Goal: Task Accomplishment & Management: Manage account settings

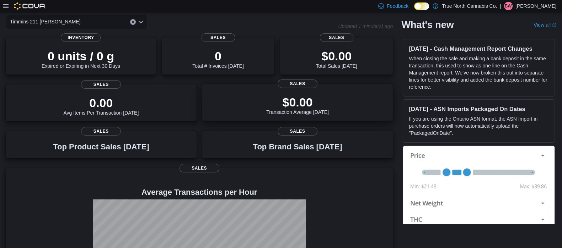
scroll to position [6, 0]
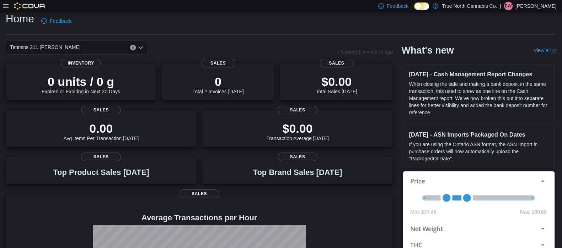
click at [4, 8] on icon at bounding box center [6, 6] width 6 height 4
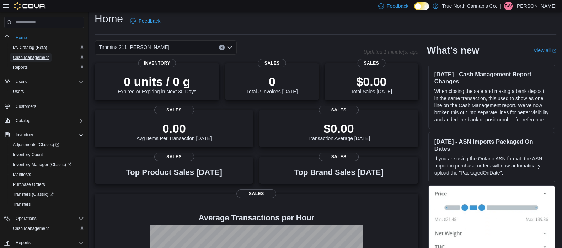
click at [41, 55] on span "Cash Management" at bounding box center [31, 58] width 36 height 6
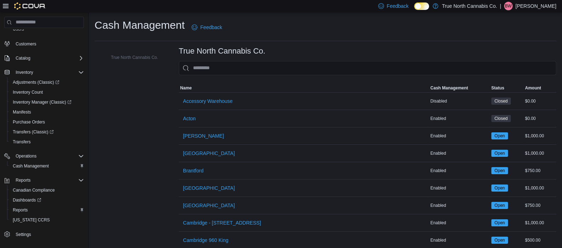
scroll to position [69, 0]
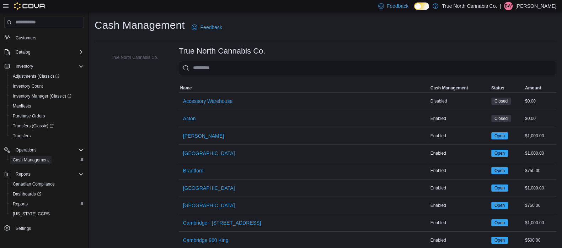
click at [43, 158] on span "Cash Management" at bounding box center [31, 160] width 36 height 6
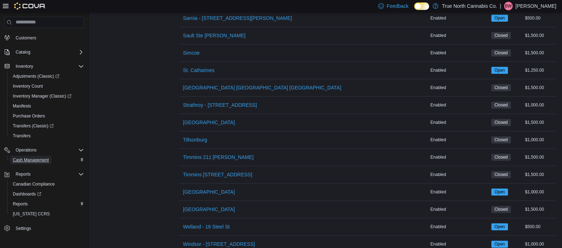
scroll to position [835, 0]
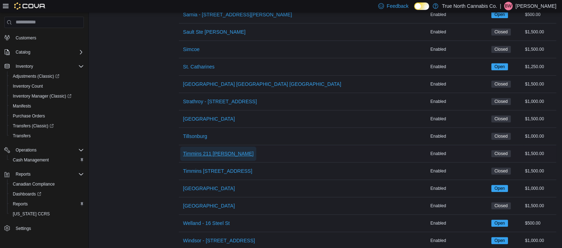
click at [203, 150] on span "Timmins 211 [PERSON_NAME]" at bounding box center [218, 153] width 71 height 7
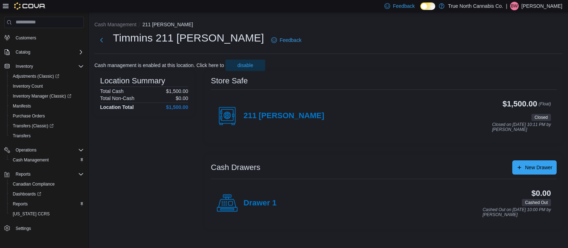
click at [4, 7] on icon at bounding box center [6, 6] width 6 height 6
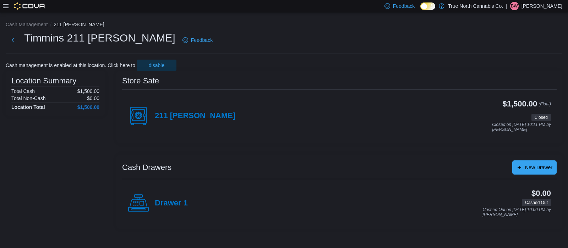
click at [4, 7] on icon at bounding box center [6, 6] width 6 height 6
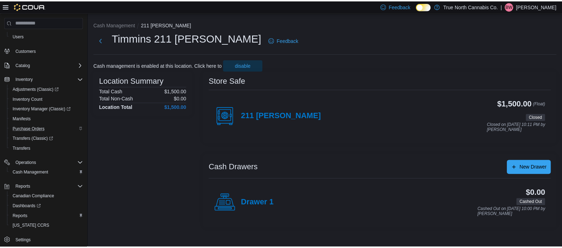
scroll to position [69, 0]
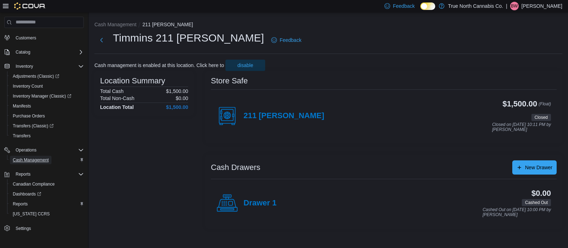
click at [43, 157] on span "Cash Management" at bounding box center [31, 160] width 36 height 6
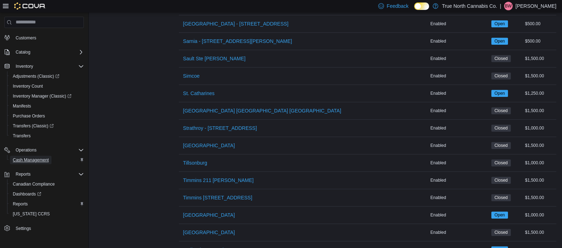
scroll to position [845, 0]
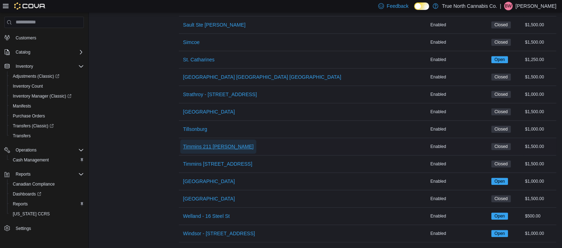
click at [211, 143] on span "Timmins 211 [PERSON_NAME]" at bounding box center [218, 146] width 71 height 7
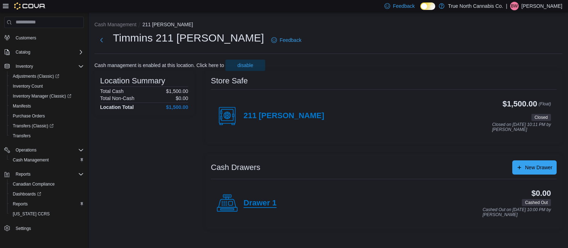
click at [267, 203] on h4 "Drawer 1" at bounding box center [260, 203] width 33 height 9
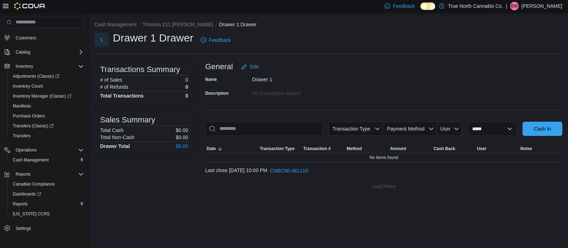
click at [99, 40] on button "Next" at bounding box center [101, 40] width 14 height 14
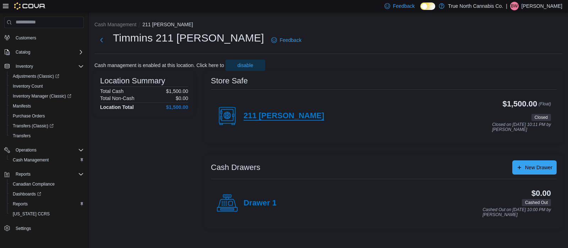
click at [268, 117] on h4 "211 [PERSON_NAME]" at bounding box center [284, 116] width 81 height 9
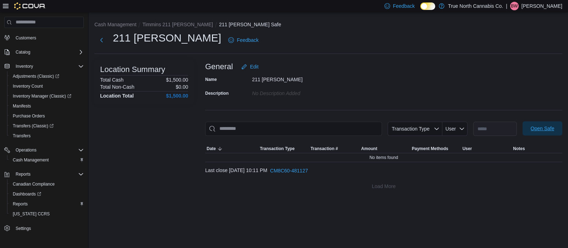
click at [540, 129] on span "Open Safe" at bounding box center [543, 128] width 24 height 7
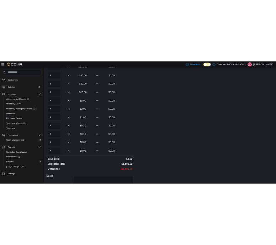
scroll to position [71, 0]
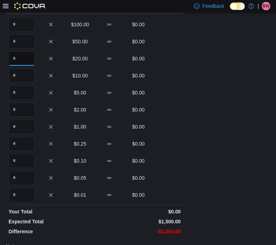
click at [26, 52] on input "Quantity" at bounding box center [22, 59] width 26 height 14
type input "*"
click at [25, 69] on input "Quantity" at bounding box center [22, 76] width 26 height 14
type input "**"
click at [23, 86] on input "Quantity" at bounding box center [22, 93] width 26 height 14
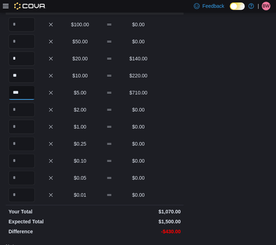
type input "***"
click at [20, 103] on input "Quantity" at bounding box center [22, 110] width 26 height 14
type input "***"
click at [19, 120] on input "Quantity" at bounding box center [22, 127] width 26 height 14
type input "***"
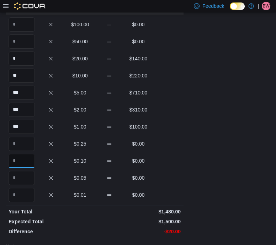
click at [21, 154] on input "Quantity" at bounding box center [22, 161] width 26 height 14
type input "***"
click at [23, 171] on input "Quantity" at bounding box center [22, 178] width 26 height 14
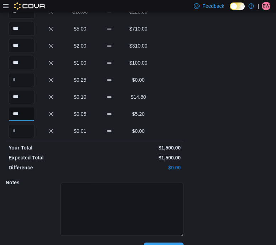
scroll to position [137, 0]
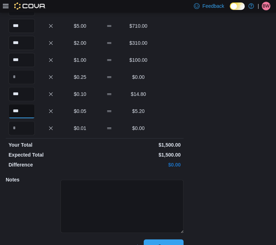
type input "***"
click at [169, 239] on span "Save" at bounding box center [163, 246] width 31 height 14
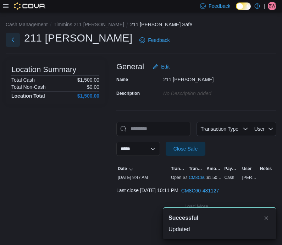
click at [11, 37] on button "Next" at bounding box center [13, 40] width 14 height 14
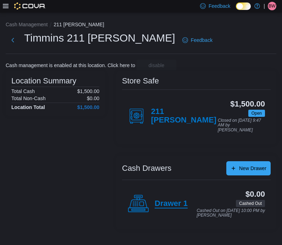
click at [167, 199] on h4 "Drawer 1" at bounding box center [171, 203] width 33 height 9
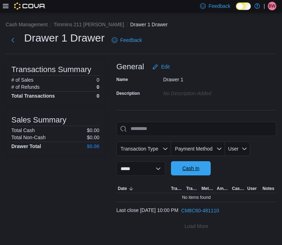
click at [199, 169] on span "Cash In" at bounding box center [191, 168] width 17 height 7
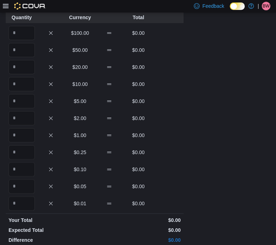
scroll to position [47, 0]
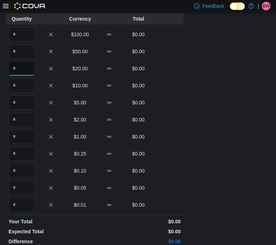
click at [27, 71] on input "Quantity" at bounding box center [22, 68] width 26 height 14
type input "*"
type input "**"
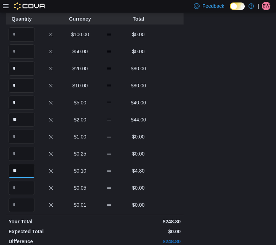
type input "**"
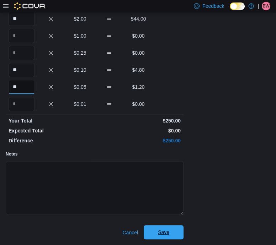
type input "**"
click at [172, 226] on span "Save" at bounding box center [163, 232] width 31 height 14
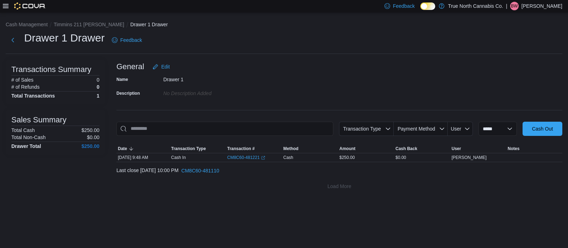
click at [7, 8] on icon at bounding box center [6, 6] width 6 height 6
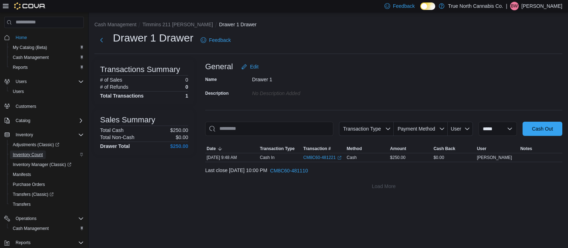
click at [36, 153] on span "Inventory Count" at bounding box center [28, 155] width 30 height 6
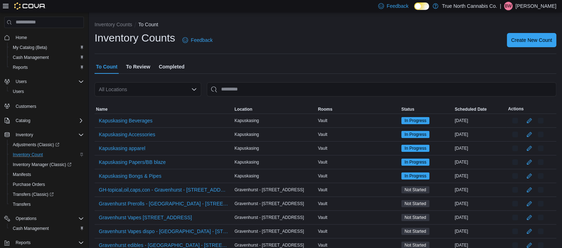
click at [132, 68] on span "To Review" at bounding box center [138, 67] width 24 height 14
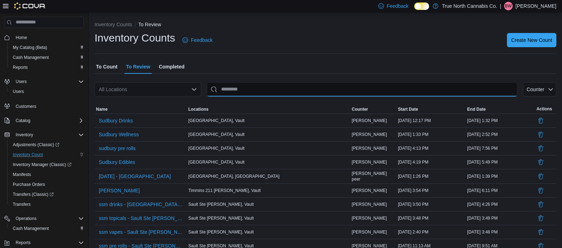
click at [232, 92] on input "This is a search bar. After typing your query, hit enter to filter the results …" at bounding box center [362, 89] width 310 height 14
type input "*******"
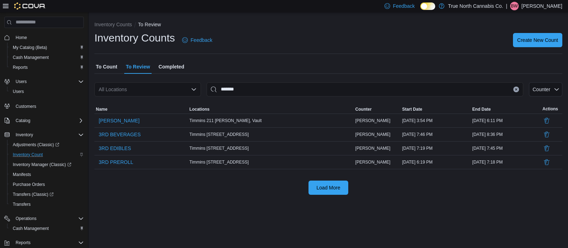
click at [115, 66] on span "To Count" at bounding box center [106, 67] width 21 height 14
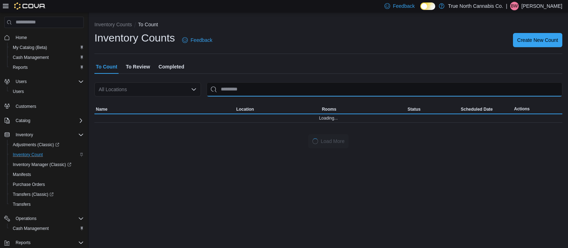
click at [231, 90] on input "This is a search bar. After typing your query, hit enter to filter the results …" at bounding box center [385, 89] width 356 height 14
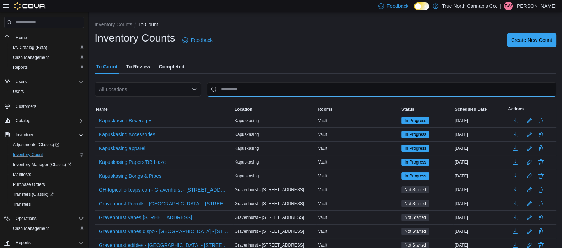
click at [231, 89] on input "This is a search bar. After typing your query, hit enter to filter the results …" at bounding box center [381, 89] width 349 height 14
type input "*******"
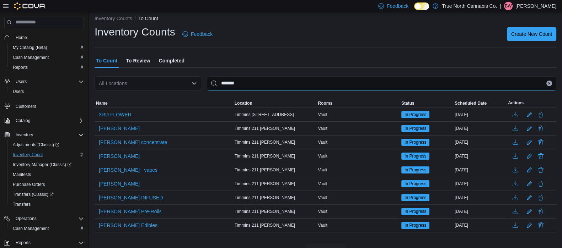
scroll to position [7, 0]
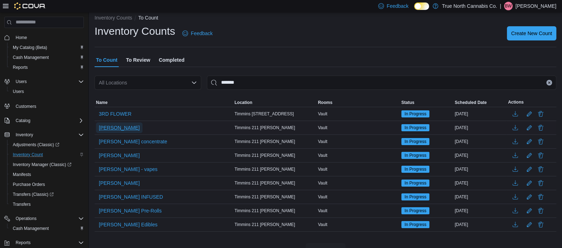
click at [109, 129] on span "[PERSON_NAME]" at bounding box center [119, 127] width 41 height 7
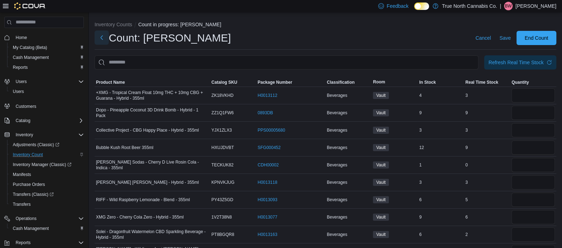
click at [99, 39] on button "Next" at bounding box center [101, 38] width 14 height 14
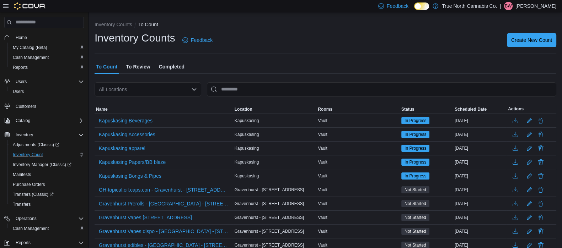
click at [538, 2] on p "[PERSON_NAME]" at bounding box center [535, 6] width 41 height 9
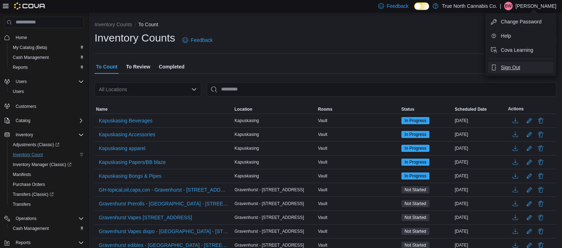
click at [520, 67] on button "Sign Out" at bounding box center [520, 67] width 65 height 11
